Goal: Task Accomplishment & Management: Use online tool/utility

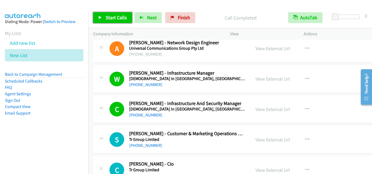
click at [124, 19] on span "Start Calls" at bounding box center [116, 17] width 21 height 6
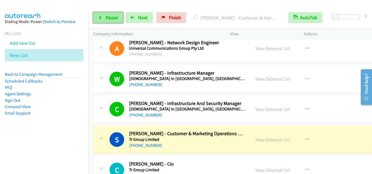
click at [119, 19] on link "Pause" at bounding box center [108, 17] width 30 height 11
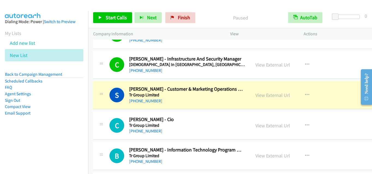
scroll to position [1143, 0]
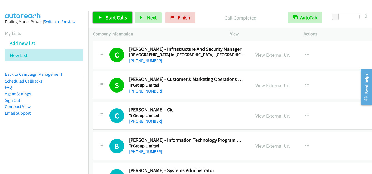
click at [125, 19] on span "Start Calls" at bounding box center [116, 17] width 21 height 6
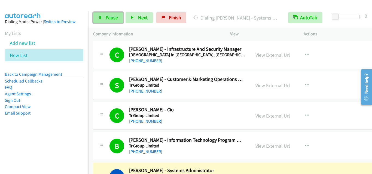
click at [105, 18] on link "Pause" at bounding box center [108, 17] width 30 height 11
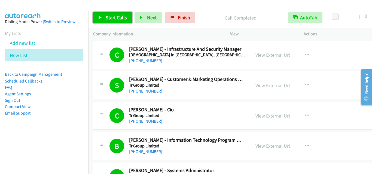
click at [123, 17] on span "Start Calls" at bounding box center [116, 17] width 21 height 6
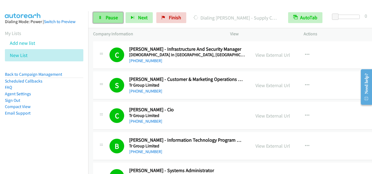
click at [112, 20] on span "Pause" at bounding box center [112, 17] width 12 height 6
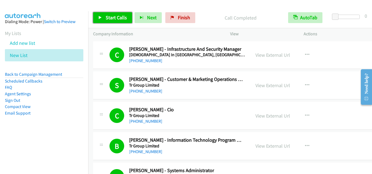
click at [112, 17] on span "Start Calls" at bounding box center [116, 17] width 21 height 6
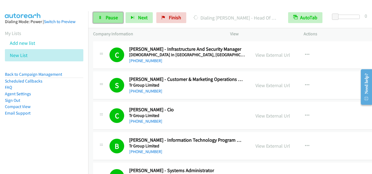
click at [109, 17] on span "Pause" at bounding box center [112, 17] width 12 height 6
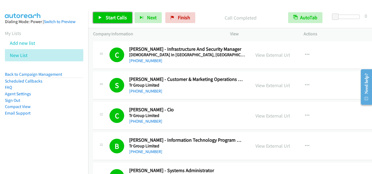
click at [120, 19] on span "Start Calls" at bounding box center [116, 17] width 21 height 6
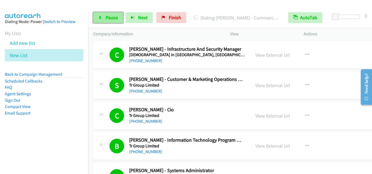
click at [113, 16] on span "Pause" at bounding box center [112, 17] width 12 height 6
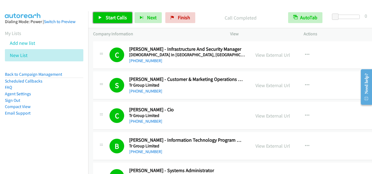
click at [115, 22] on link "Start Calls" at bounding box center [112, 17] width 39 height 11
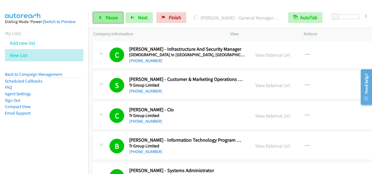
click at [109, 23] on link "Pause" at bounding box center [108, 17] width 30 height 11
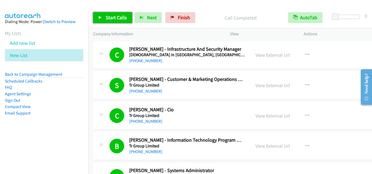
click at [103, 19] on link "Start Calls" at bounding box center [112, 17] width 39 height 11
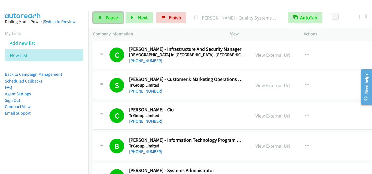
click at [102, 20] on link "Pause" at bounding box center [108, 17] width 30 height 11
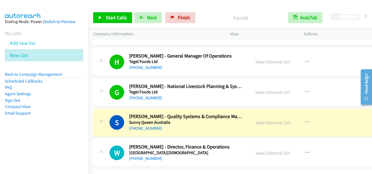
scroll to position [1742, 0]
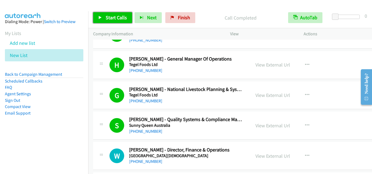
click at [111, 20] on span "Start Calls" at bounding box center [116, 17] width 21 height 6
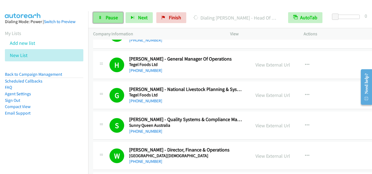
click at [104, 20] on link "Pause" at bounding box center [108, 17] width 30 height 11
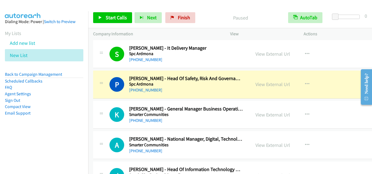
scroll to position [1905, 0]
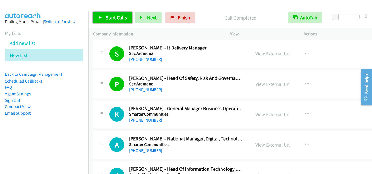
click at [112, 14] on span "Start Calls" at bounding box center [116, 17] width 21 height 6
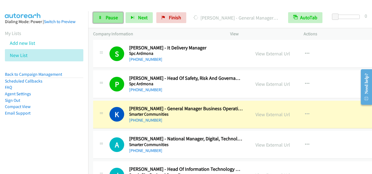
click at [99, 17] on icon at bounding box center [100, 18] width 4 height 4
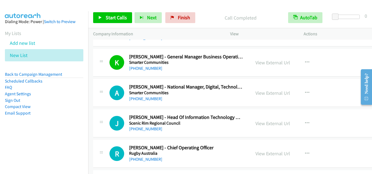
scroll to position [1960, 0]
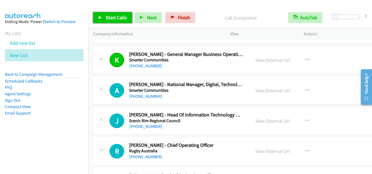
click at [111, 17] on span "Start Calls" at bounding box center [116, 17] width 21 height 6
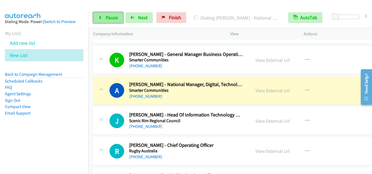
click at [103, 19] on link "Pause" at bounding box center [108, 17] width 30 height 11
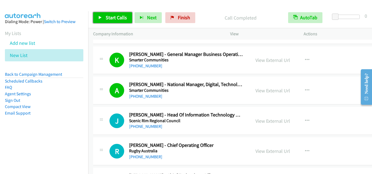
click at [116, 13] on link "Start Calls" at bounding box center [112, 17] width 39 height 11
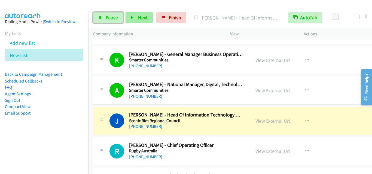
drag, startPoint x: 112, startPoint y: 14, endPoint x: 151, endPoint y: 19, distance: 38.4
click at [113, 14] on link "Pause" at bounding box center [108, 17] width 30 height 11
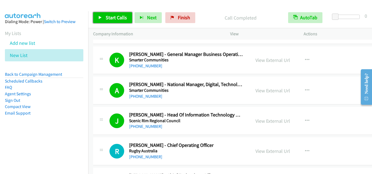
click at [99, 18] on icon at bounding box center [100, 18] width 4 height 4
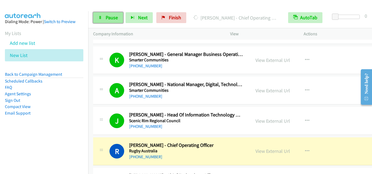
click at [99, 18] on icon at bounding box center [100, 18] width 4 height 4
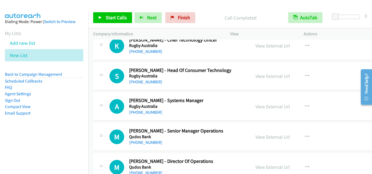
scroll to position [2069, 0]
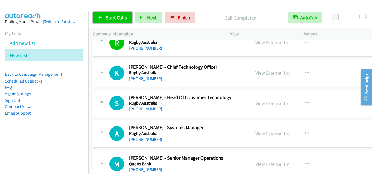
click at [109, 16] on span "Start Calls" at bounding box center [116, 17] width 21 height 6
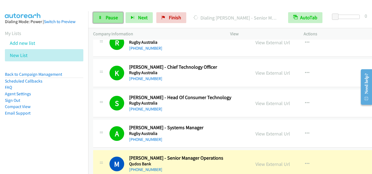
click at [115, 17] on span "Pause" at bounding box center [112, 17] width 12 height 6
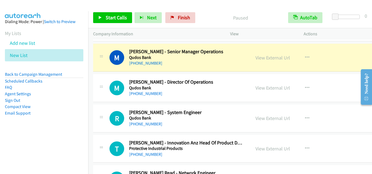
scroll to position [2178, 0]
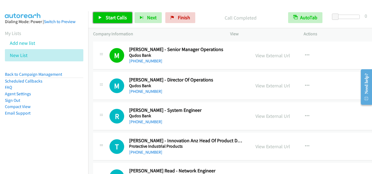
click at [128, 13] on link "Start Calls" at bounding box center [112, 17] width 39 height 11
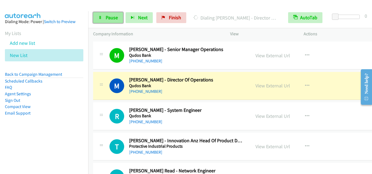
click at [116, 23] on link "Pause" at bounding box center [108, 17] width 30 height 11
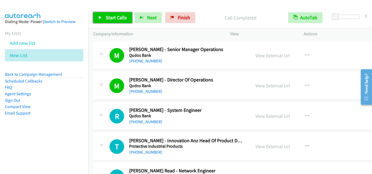
click at [121, 20] on span "Start Calls" at bounding box center [116, 17] width 21 height 6
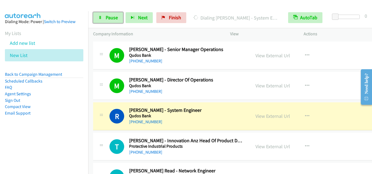
drag, startPoint x: 95, startPoint y: 19, endPoint x: 124, endPoint y: 35, distance: 33.1
click at [95, 19] on link "Pause" at bounding box center [108, 17] width 30 height 11
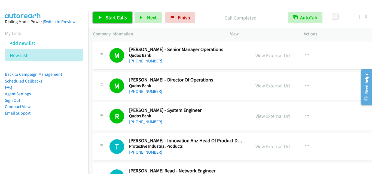
click at [125, 18] on span "Start Calls" at bounding box center [116, 17] width 21 height 6
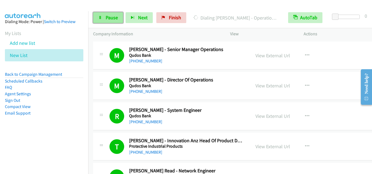
click at [102, 21] on link "Pause" at bounding box center [108, 17] width 30 height 11
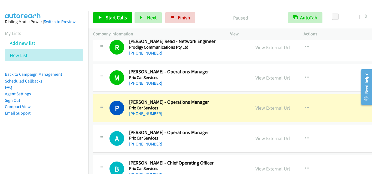
scroll to position [2314, 0]
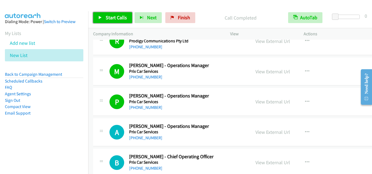
click at [121, 19] on span "Start Calls" at bounding box center [116, 17] width 21 height 6
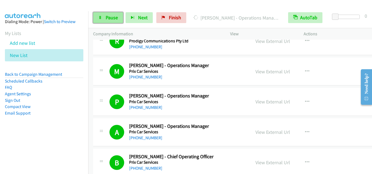
click at [111, 16] on span "Pause" at bounding box center [112, 17] width 12 height 6
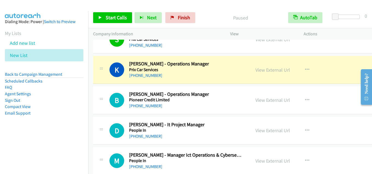
scroll to position [2504, 0]
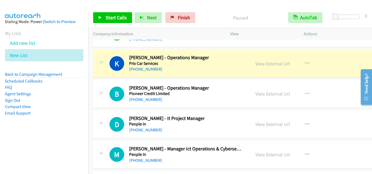
click at [319, 43] on div "S Callback Scheduled Scott Ruehland - Operations Manager Prix Car Services Aust…" at bounding box center [240, 33] width 295 height 28
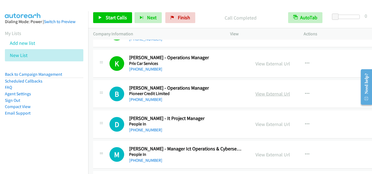
click at [265, 96] on link "View External Url" at bounding box center [272, 94] width 35 height 6
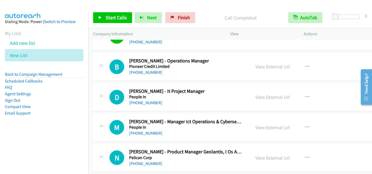
scroll to position [2559, 0]
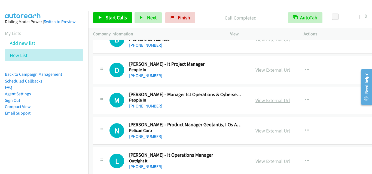
click at [260, 100] on link "View External Url" at bounding box center [272, 100] width 35 height 6
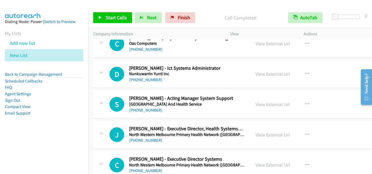
scroll to position [2831, 0]
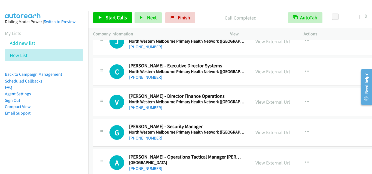
click at [258, 101] on link "View External Url" at bounding box center [272, 102] width 35 height 6
click at [119, 19] on span "Start Calls" at bounding box center [116, 17] width 21 height 6
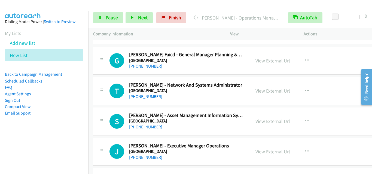
scroll to position [3049, 0]
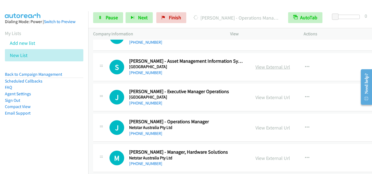
click at [255, 67] on link "View External Url" at bounding box center [272, 67] width 35 height 6
click at [105, 16] on link "Pause" at bounding box center [108, 17] width 30 height 11
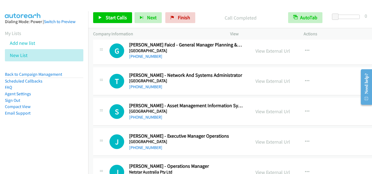
scroll to position [2994, 0]
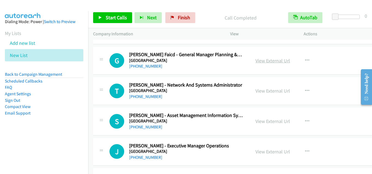
click at [260, 60] on link "View External Url" at bounding box center [272, 61] width 35 height 6
click at [114, 18] on span "Start Calls" at bounding box center [116, 17] width 21 height 6
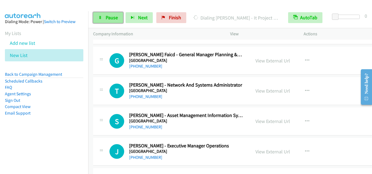
click at [116, 19] on span "Pause" at bounding box center [112, 17] width 12 height 6
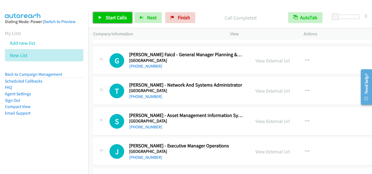
click at [114, 22] on link "Start Calls" at bounding box center [112, 17] width 39 height 11
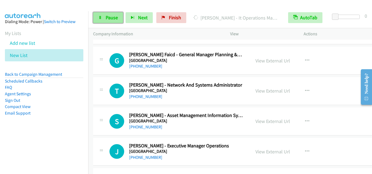
click at [97, 12] on link "Pause" at bounding box center [108, 17] width 30 height 11
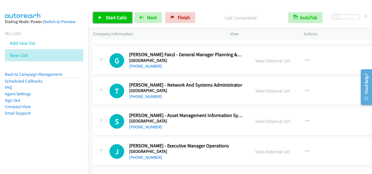
click at [112, 14] on link "Start Calls" at bounding box center [112, 17] width 39 height 11
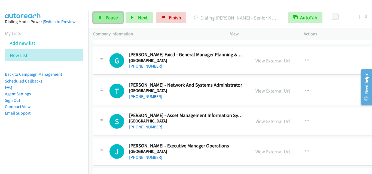
click at [107, 18] on span "Pause" at bounding box center [112, 17] width 12 height 6
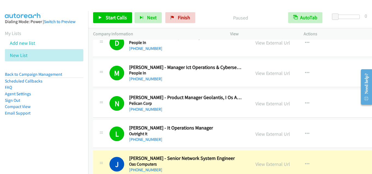
scroll to position [2668, 0]
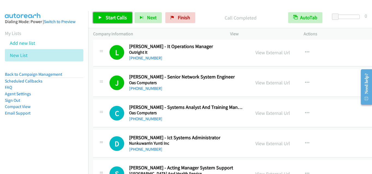
click at [108, 17] on span "Start Calls" at bounding box center [116, 17] width 21 height 6
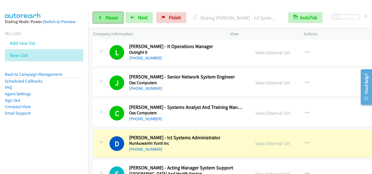
click at [101, 20] on link "Pause" at bounding box center [108, 17] width 30 height 11
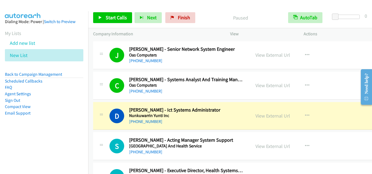
scroll to position [2722, 0]
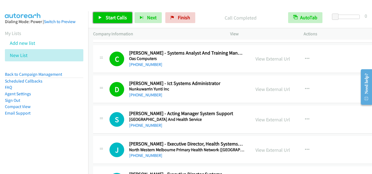
drag, startPoint x: 110, startPoint y: 17, endPoint x: 149, endPoint y: 101, distance: 91.7
click at [111, 17] on span "Start Calls" at bounding box center [116, 17] width 21 height 6
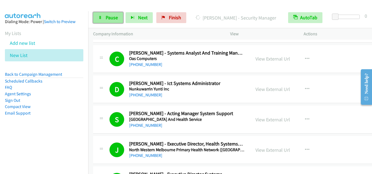
click at [98, 14] on link "Pause" at bounding box center [108, 17] width 30 height 11
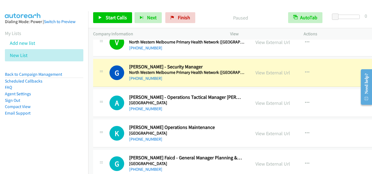
scroll to position [2885, 0]
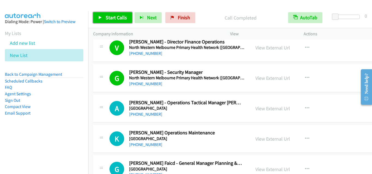
click at [97, 14] on link "Start Calls" at bounding box center [112, 17] width 39 height 11
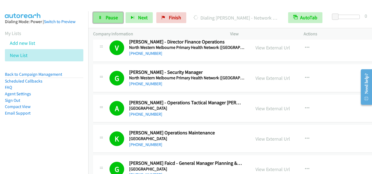
click at [113, 16] on span "Pause" at bounding box center [112, 17] width 12 height 6
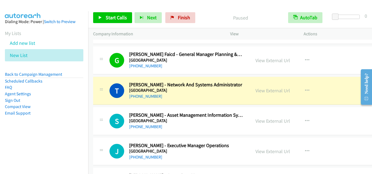
scroll to position [2994, 0]
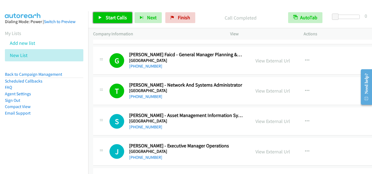
click at [110, 13] on link "Start Calls" at bounding box center [112, 17] width 39 height 11
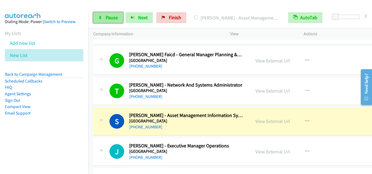
click at [118, 20] on link "Pause" at bounding box center [108, 17] width 30 height 11
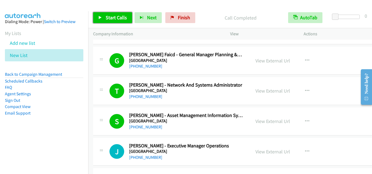
click at [99, 19] on icon at bounding box center [100, 18] width 4 height 4
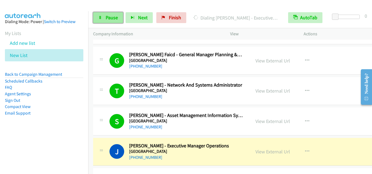
click at [114, 20] on span "Pause" at bounding box center [112, 17] width 12 height 6
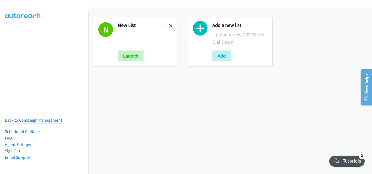
click at [169, 24] on icon at bounding box center [171, 26] width 4 height 4
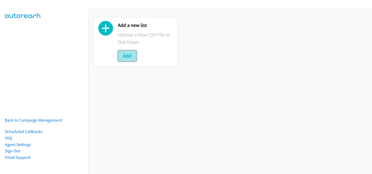
click at [129, 58] on button "Add" at bounding box center [127, 56] width 19 height 11
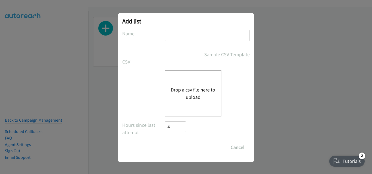
click at [182, 90] on button "Drop a csv file here to upload" at bounding box center [193, 93] width 45 height 15
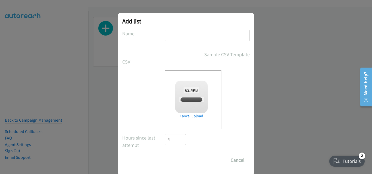
click at [182, 37] on input "text" at bounding box center [207, 35] width 85 height 11
checkbox input "true"
type input "New List"
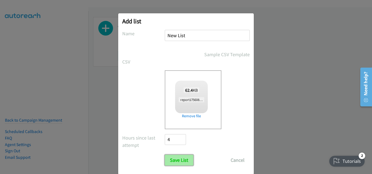
click at [173, 163] on input "Save List" at bounding box center [179, 160] width 29 height 11
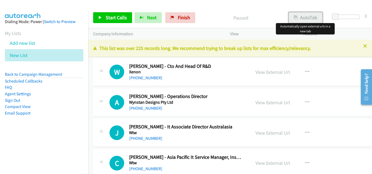
click at [309, 22] on button "AutoTab" at bounding box center [306, 17] width 34 height 11
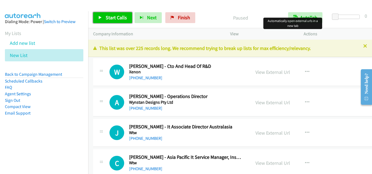
click at [112, 17] on span "Start Calls" at bounding box center [116, 17] width 21 height 6
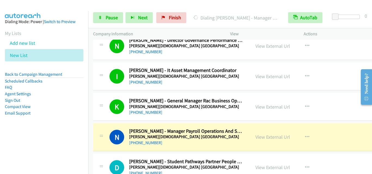
scroll to position [544, 0]
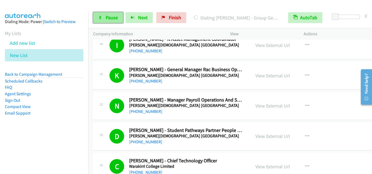
click at [108, 20] on span "Pause" at bounding box center [112, 17] width 12 height 6
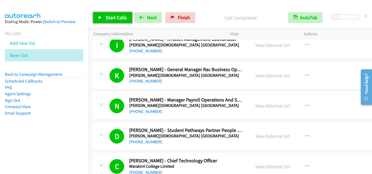
click at [115, 19] on span "Start Calls" at bounding box center [116, 17] width 21 height 6
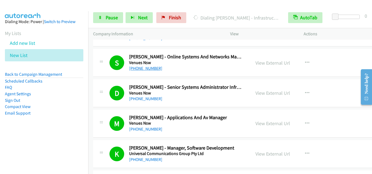
scroll to position [871, 0]
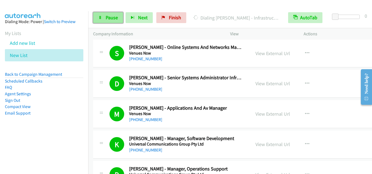
click at [116, 17] on span "Pause" at bounding box center [112, 17] width 12 height 6
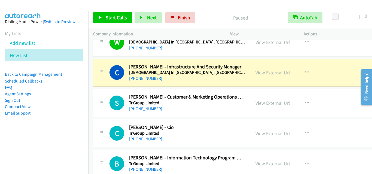
scroll to position [1116, 0]
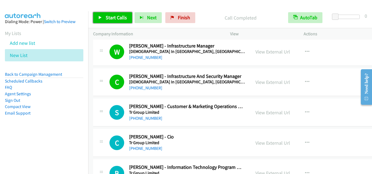
click at [110, 18] on span "Start Calls" at bounding box center [116, 17] width 21 height 6
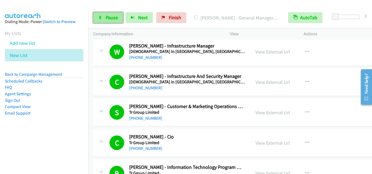
click at [115, 14] on span "Pause" at bounding box center [112, 17] width 12 height 6
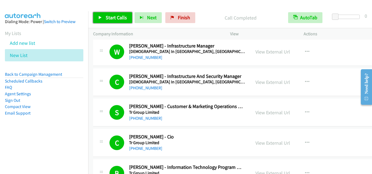
click at [116, 14] on span "Start Calls" at bounding box center [116, 17] width 21 height 6
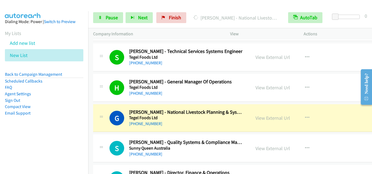
scroll to position [1769, 0]
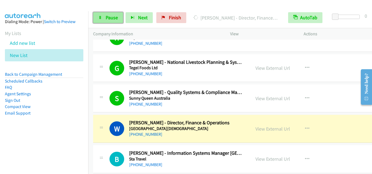
click at [114, 17] on span "Pause" at bounding box center [112, 17] width 12 height 6
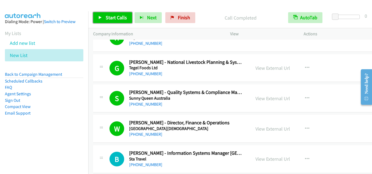
click at [113, 16] on span "Start Calls" at bounding box center [116, 17] width 21 height 6
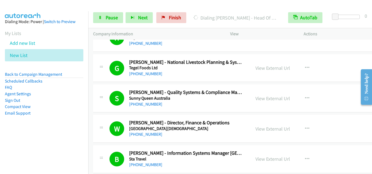
click at [111, 24] on div "Start Calls Pause Next Finish Dialing [PERSON_NAME] - Head Of Safety, Risk And …" at bounding box center [230, 17] width 284 height 21
click at [111, 17] on span "Pause" at bounding box center [112, 17] width 12 height 6
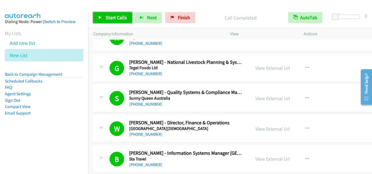
click at [117, 20] on span "Start Calls" at bounding box center [116, 17] width 21 height 6
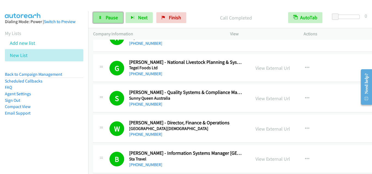
click at [120, 16] on link "Pause" at bounding box center [108, 17] width 30 height 11
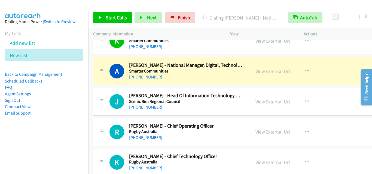
scroll to position [1987, 0]
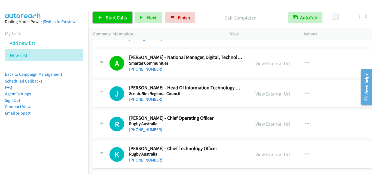
click at [109, 20] on span "Start Calls" at bounding box center [116, 17] width 21 height 6
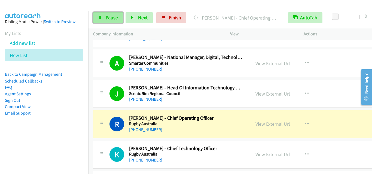
click at [118, 18] on link "Pause" at bounding box center [108, 17] width 30 height 11
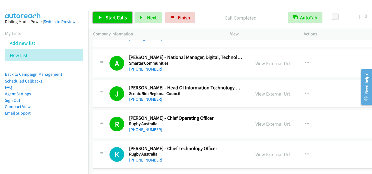
click at [126, 14] on link "Start Calls" at bounding box center [112, 17] width 39 height 11
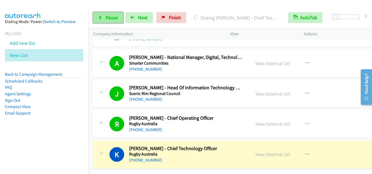
click at [95, 16] on link "Pause" at bounding box center [108, 17] width 30 height 11
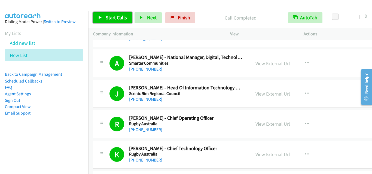
click at [115, 15] on span "Start Calls" at bounding box center [116, 17] width 21 height 6
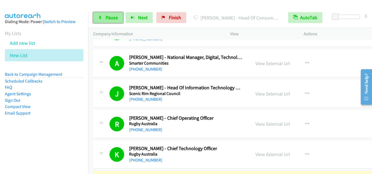
click at [116, 16] on span "Pause" at bounding box center [112, 17] width 12 height 6
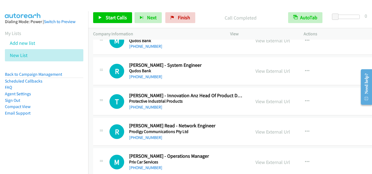
scroll to position [2232, 0]
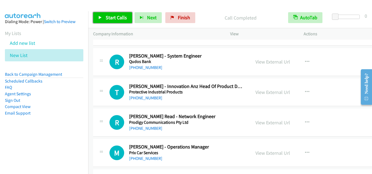
click at [112, 13] on link "Start Calls" at bounding box center [112, 17] width 39 height 11
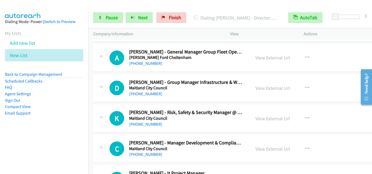
scroll to position [4328, 0]
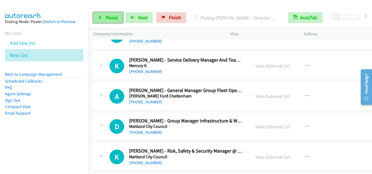
click at [108, 13] on link "Pause" at bounding box center [108, 17] width 30 height 11
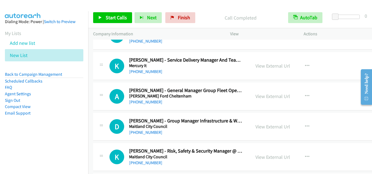
click at [112, 30] on div "Company Information" at bounding box center [156, 33] width 137 height 11
click at [117, 19] on span "Start Calls" at bounding box center [116, 17] width 21 height 6
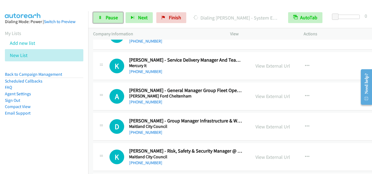
drag, startPoint x: 99, startPoint y: 17, endPoint x: 127, endPoint y: 29, distance: 31.1
click at [99, 17] on icon at bounding box center [100, 18] width 4 height 4
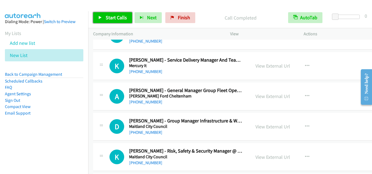
click at [127, 16] on link "Start Calls" at bounding box center [112, 17] width 39 height 11
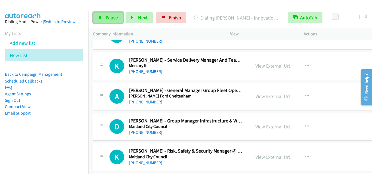
click at [111, 22] on link "Pause" at bounding box center [108, 17] width 30 height 11
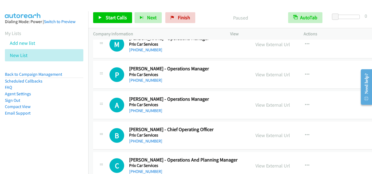
scroll to position [2232, 0]
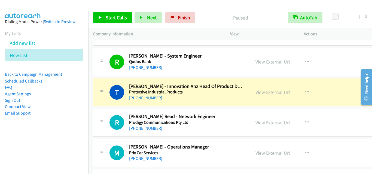
drag, startPoint x: 202, startPoint y: 155, endPoint x: 76, endPoint y: 105, distance: 135.1
click at [65, 114] on li "Email Support" at bounding box center [44, 113] width 78 height 7
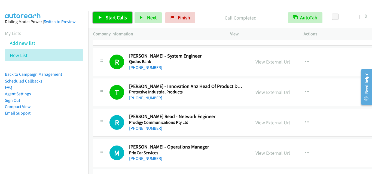
click at [101, 17] on icon at bounding box center [100, 18] width 4 height 4
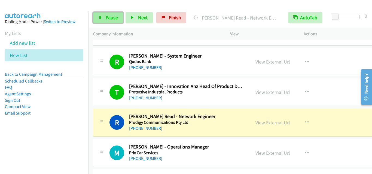
click at [113, 18] on span "Pause" at bounding box center [112, 17] width 12 height 6
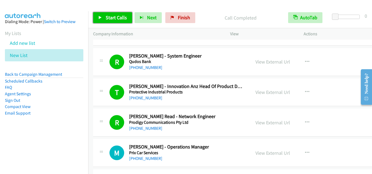
click at [119, 18] on span "Start Calls" at bounding box center [116, 17] width 21 height 6
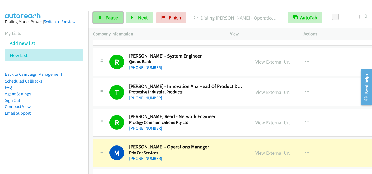
click at [99, 19] on icon at bounding box center [100, 18] width 4 height 4
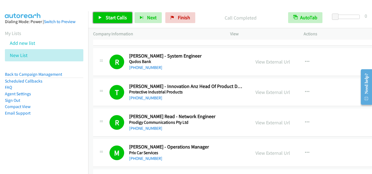
click at [105, 18] on link "Start Calls" at bounding box center [112, 17] width 39 height 11
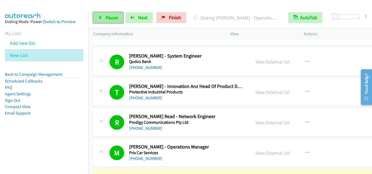
click at [112, 22] on link "Pause" at bounding box center [108, 17] width 30 height 11
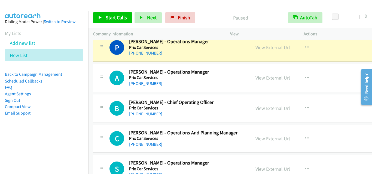
scroll to position [2314, 0]
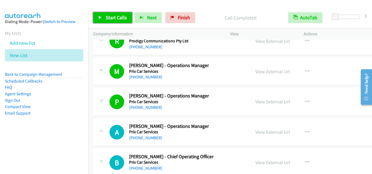
click at [120, 21] on link "Start Calls" at bounding box center [112, 17] width 39 height 11
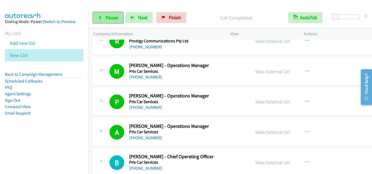
click at [108, 23] on link "Pause" at bounding box center [108, 17] width 30 height 11
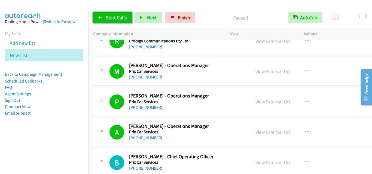
drag, startPoint x: 110, startPoint y: 18, endPoint x: 70, endPoint y: 1, distance: 43.9
click at [110, 18] on span "Start Calls" at bounding box center [116, 17] width 21 height 6
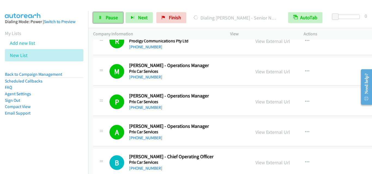
click at [106, 20] on span "Pause" at bounding box center [112, 17] width 12 height 6
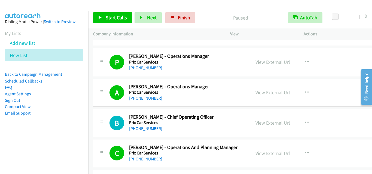
scroll to position [2341, 0]
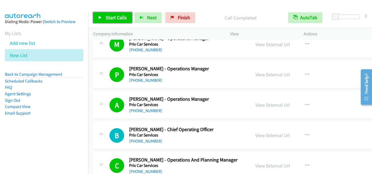
click at [115, 19] on span "Start Calls" at bounding box center [116, 17] width 21 height 6
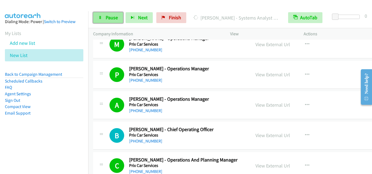
click at [106, 17] on span "Pause" at bounding box center [112, 17] width 12 height 6
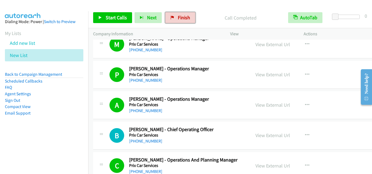
click at [187, 21] on link "Finish" at bounding box center [180, 17] width 30 height 11
